Goal: Transaction & Acquisition: Download file/media

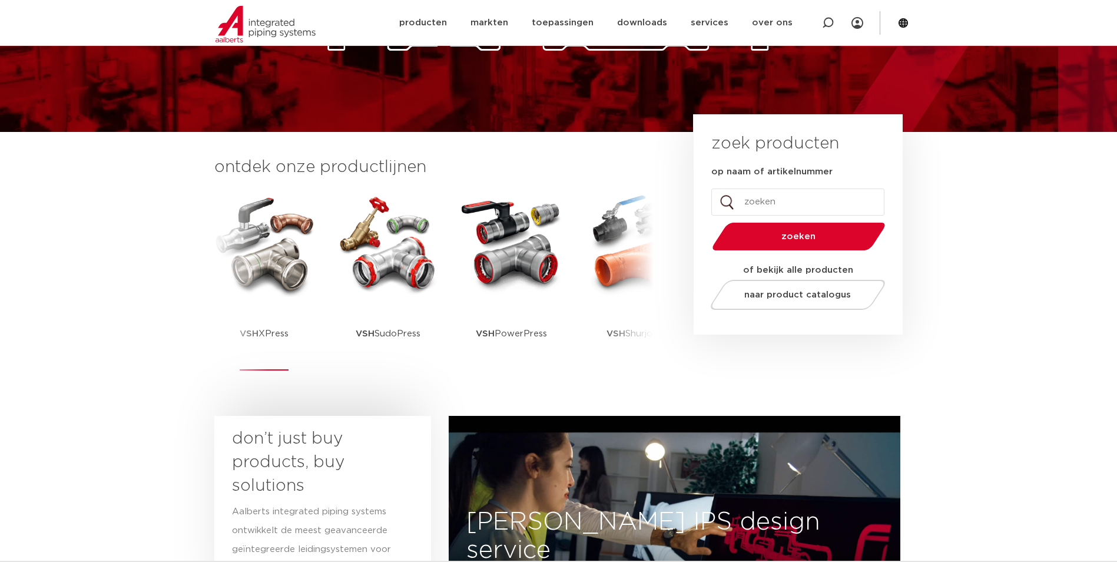
scroll to position [177, 0]
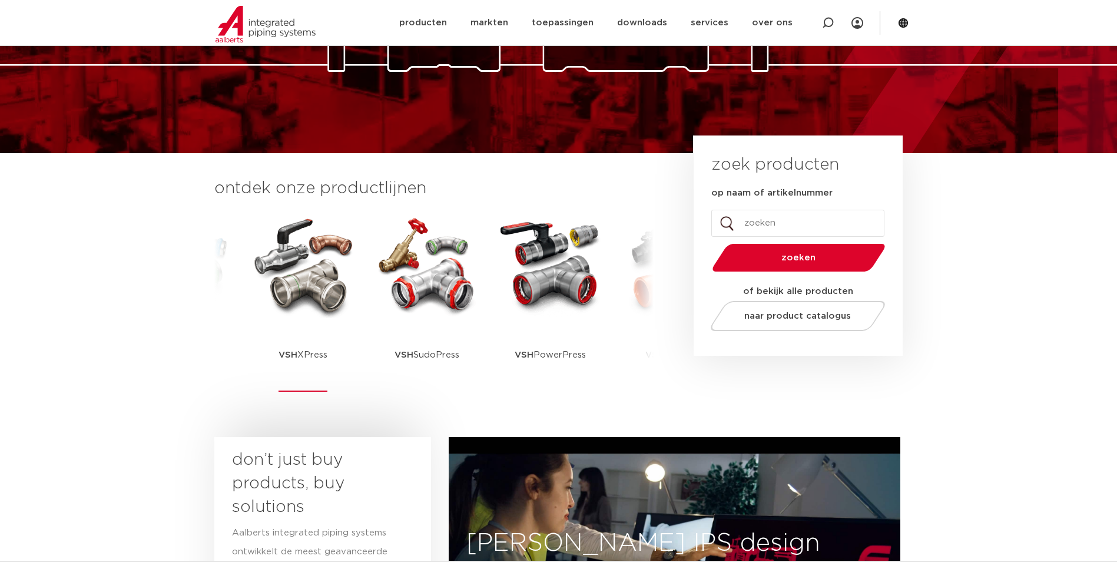
click at [292, 266] on img at bounding box center [303, 265] width 106 height 106
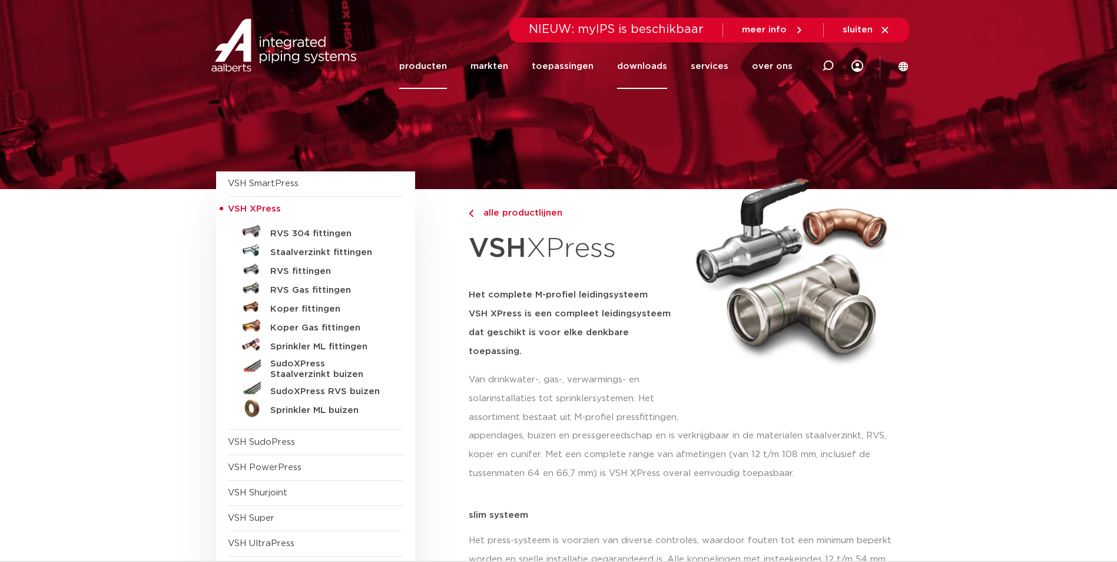
click at [643, 61] on link "downloads" at bounding box center [642, 66] width 50 height 45
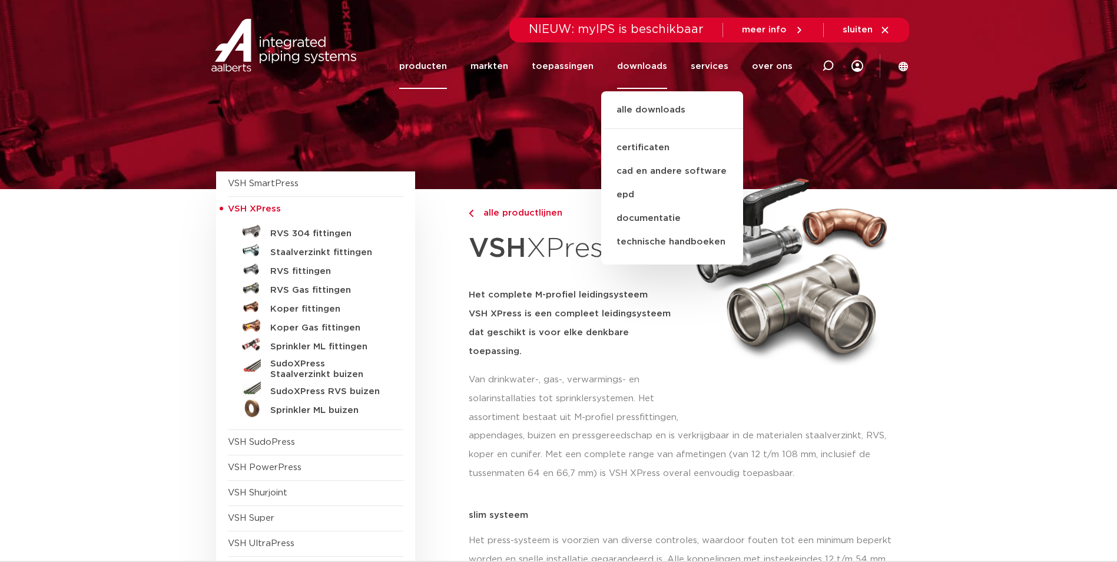
click at [643, 101] on ul "alle downloads certificaten cad en andere software epd documentatie technische …" at bounding box center [672, 177] width 142 height 173
click at [642, 107] on link "alle downloads" at bounding box center [672, 116] width 142 height 26
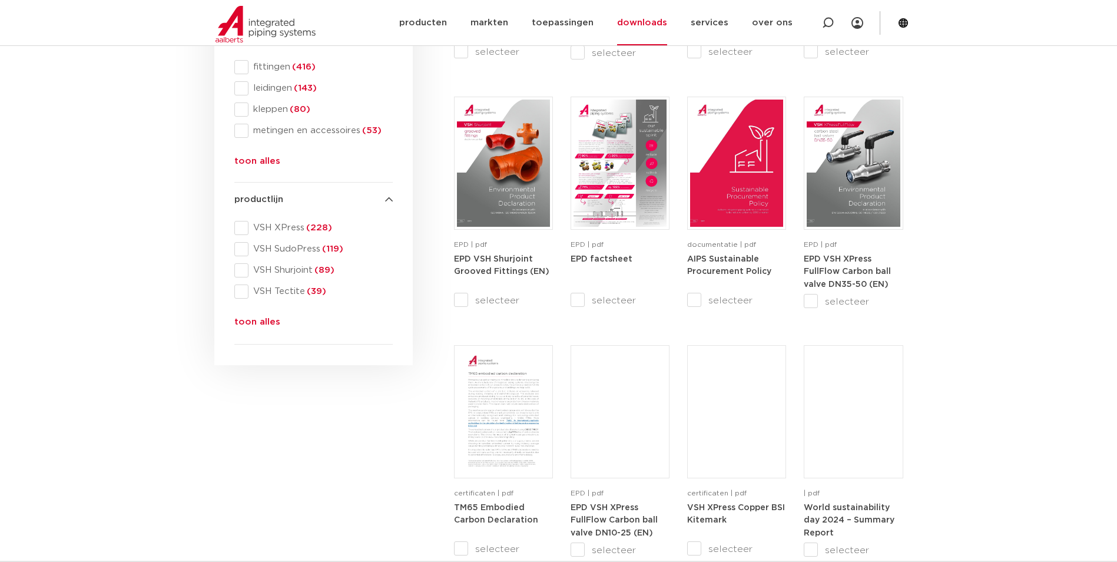
scroll to position [412, 0]
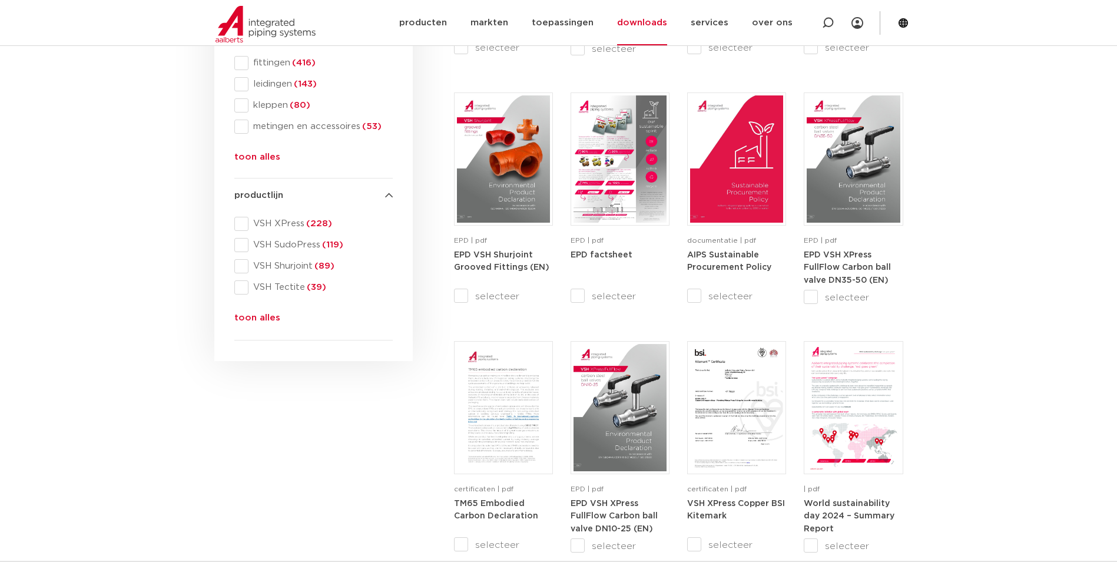
click at [269, 312] on button "toon alles" at bounding box center [257, 320] width 46 height 19
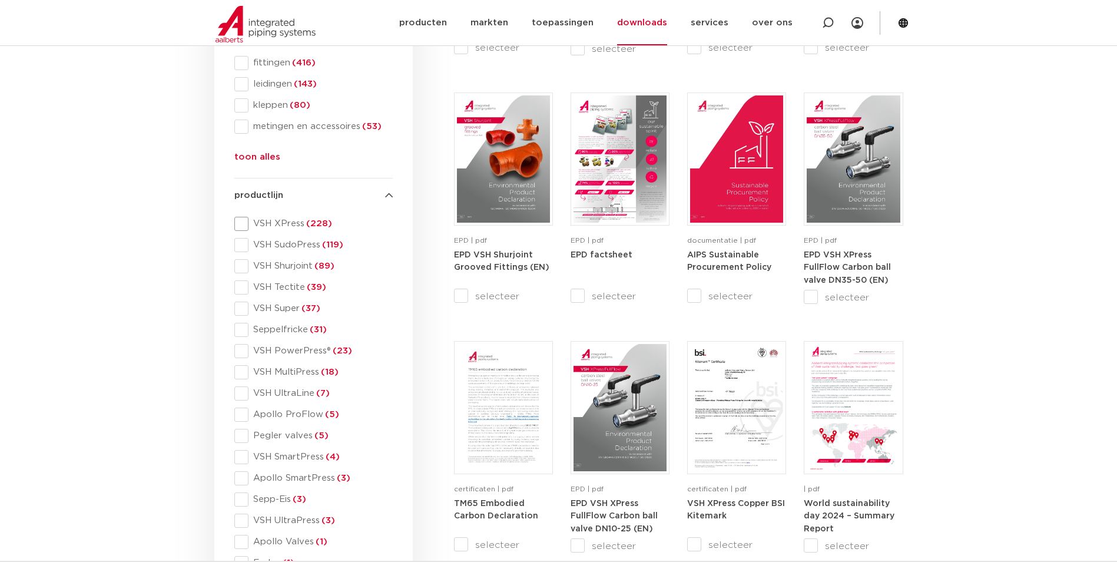
click at [267, 224] on span "VSH XPress (228)" at bounding box center [320, 224] width 144 height 12
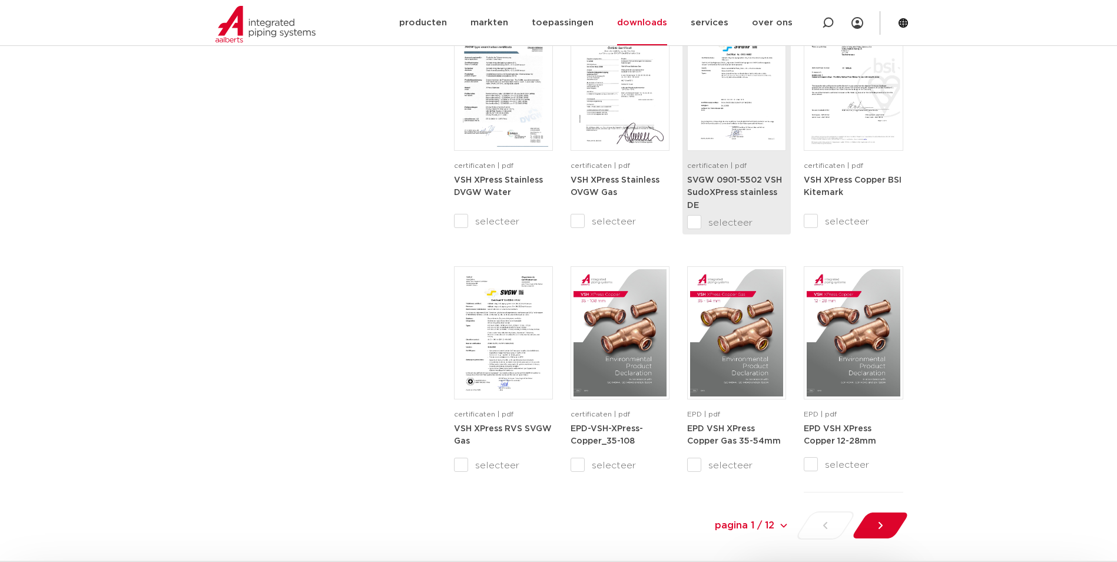
scroll to position [1001, 0]
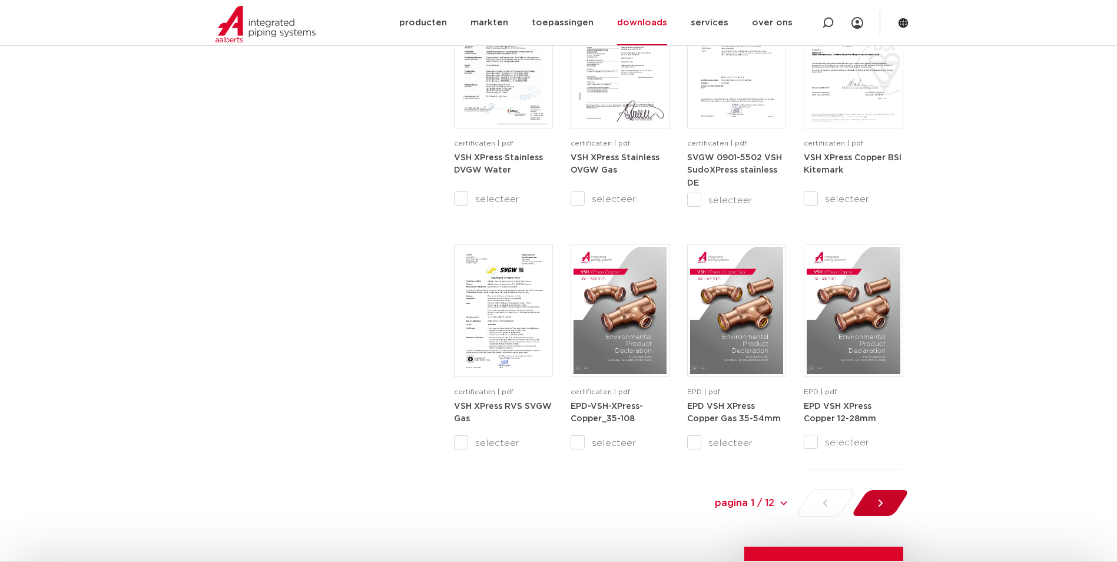
click at [881, 502] on icon at bounding box center [880, 502] width 4 height 7
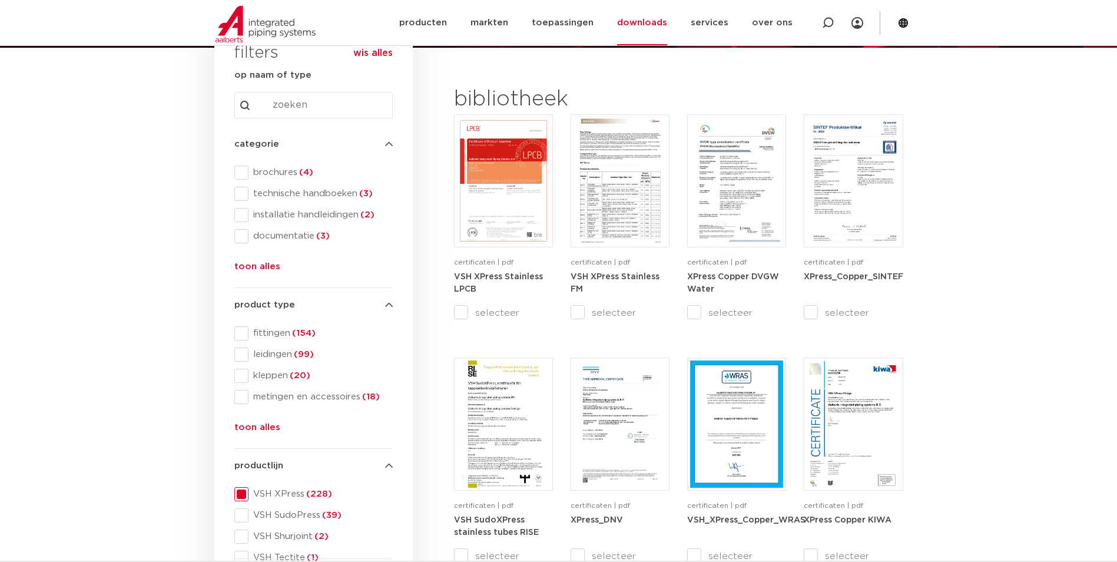
scroll to position [138, 0]
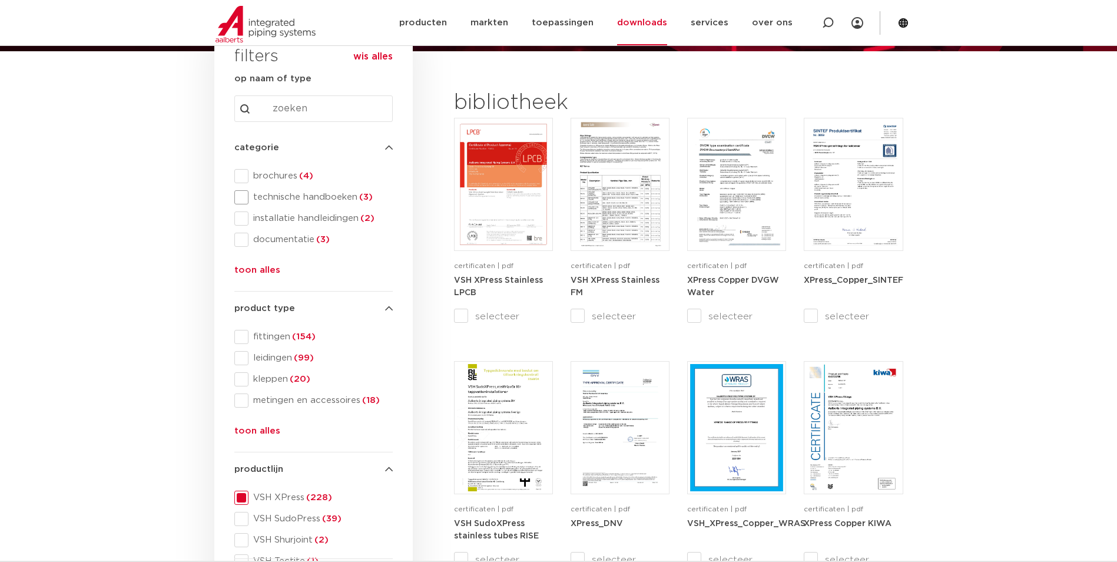
click at [247, 195] on span at bounding box center [241, 197] width 14 height 14
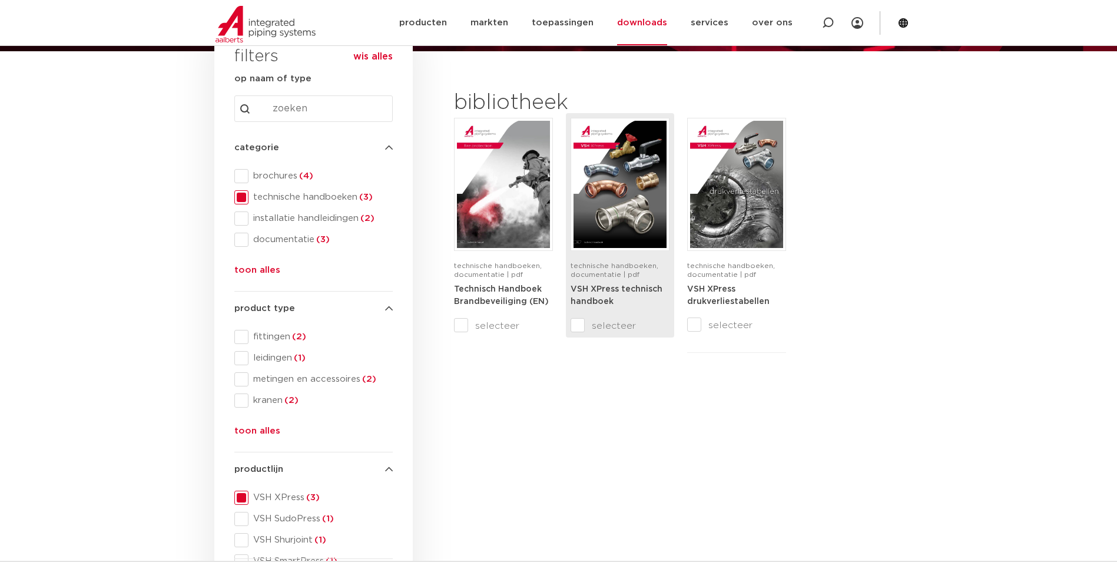
click at [628, 204] on img at bounding box center [620, 184] width 93 height 127
